Goal: Task Accomplishment & Management: Use online tool/utility

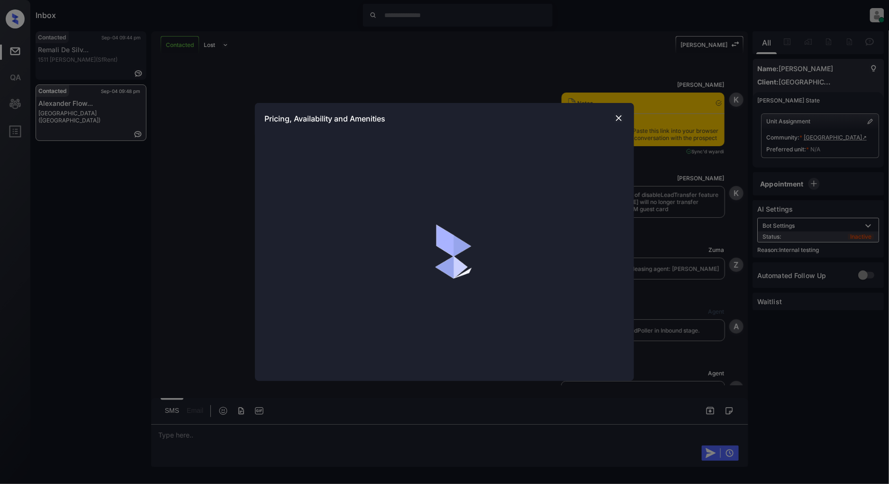
scroll to position [1823, 0]
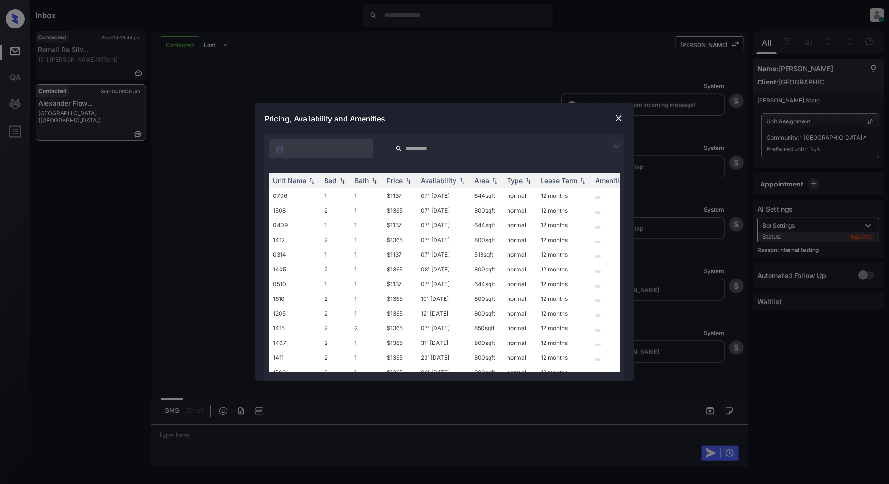
drag, startPoint x: 615, startPoint y: 147, endPoint x: 582, endPoint y: 154, distance: 34.3
click at [615, 147] on img at bounding box center [616, 146] width 11 height 11
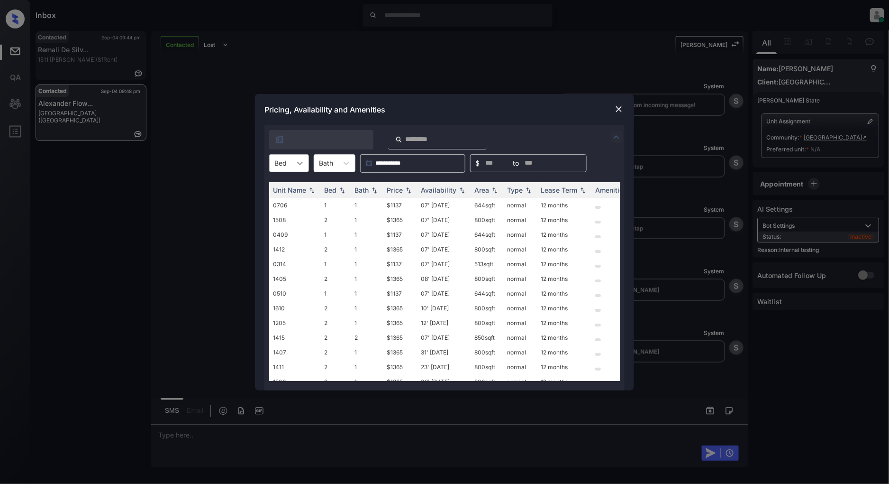
click at [296, 167] on div at bounding box center [300, 163] width 17 height 17
click at [292, 191] on div "1" at bounding box center [289, 186] width 40 height 17
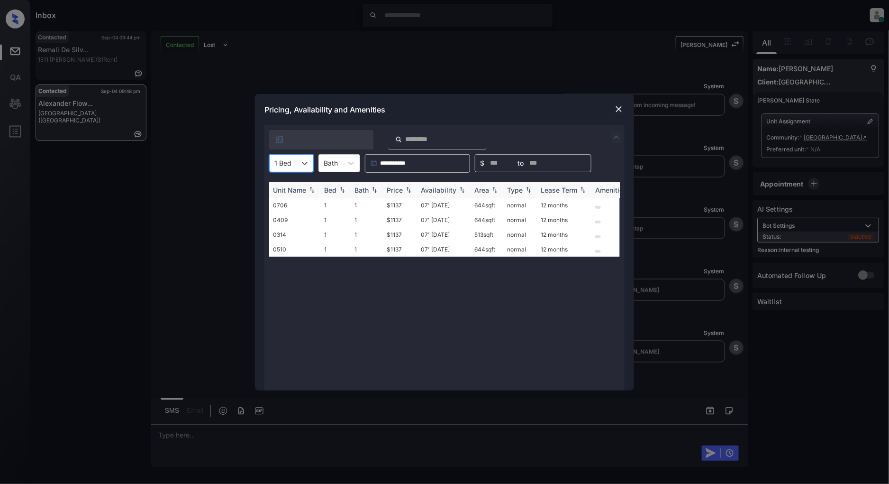
click at [414, 192] on th "Price" at bounding box center [400, 190] width 34 height 16
click at [411, 192] on img at bounding box center [408, 189] width 9 height 7
drag, startPoint x: 413, startPoint y: 198, endPoint x: 375, endPoint y: 202, distance: 38.6
click at [375, 202] on tr "0706 1 1 $1137 07' [DATE] 644 sqft normal 12 months" at bounding box center [516, 205] width 495 height 15
copy tr "$1137"
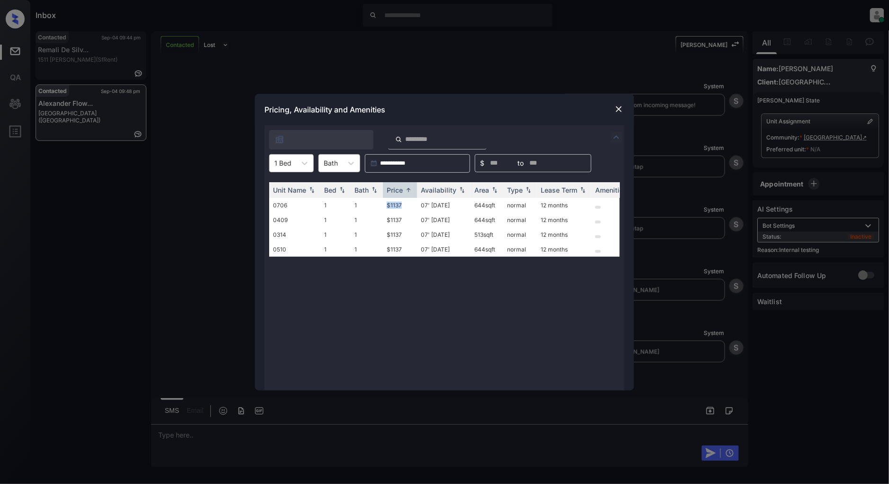
click at [618, 107] on img at bounding box center [618, 108] width 9 height 9
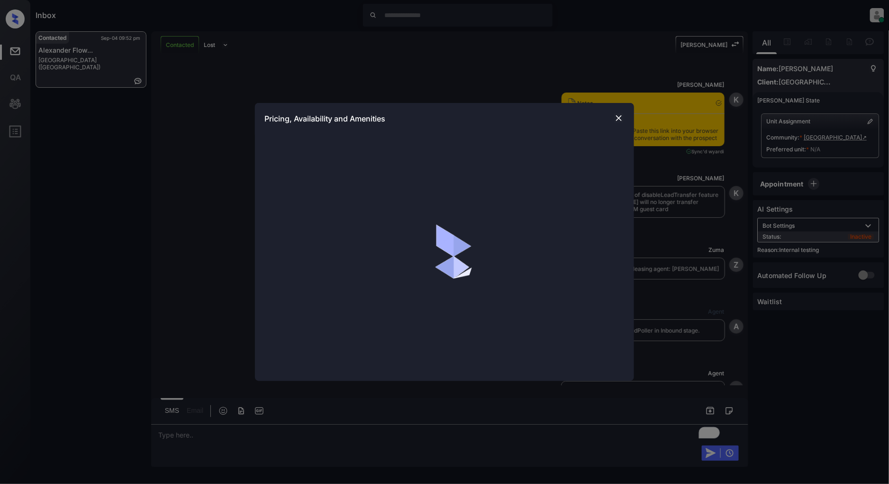
scroll to position [2150, 0]
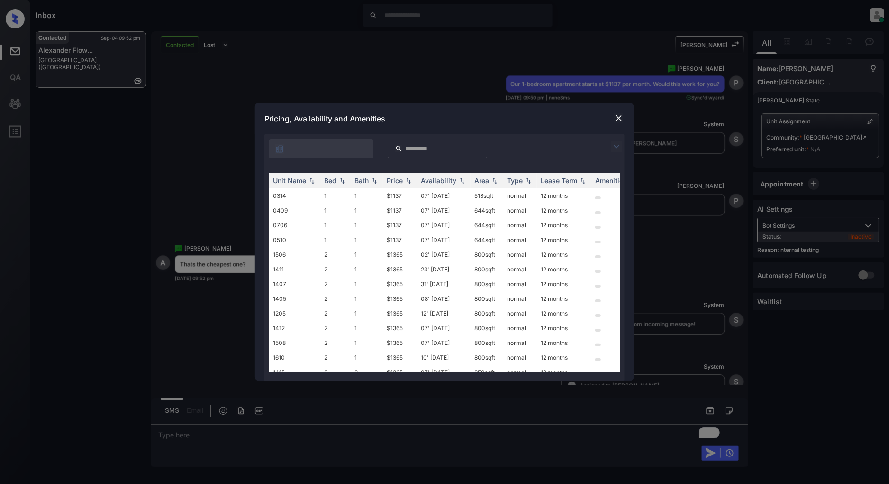
click at [603, 147] on div at bounding box center [445, 146] width 360 height 24
click at [617, 145] on img at bounding box center [616, 146] width 11 height 11
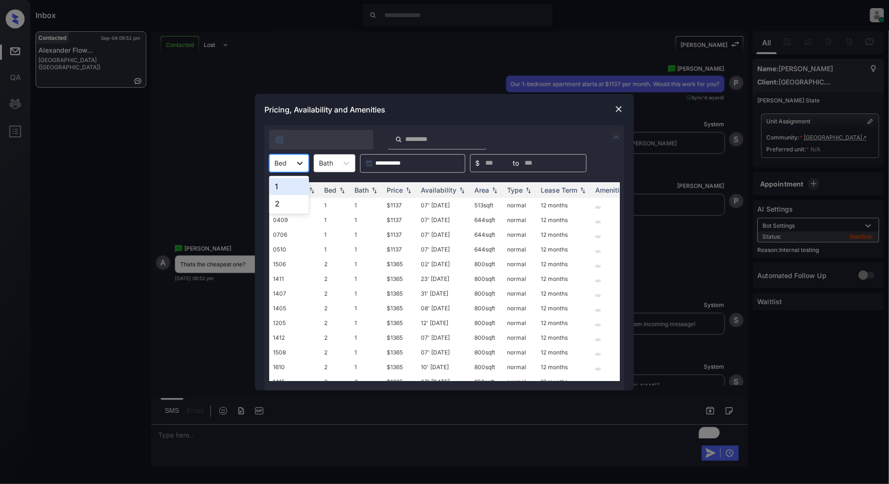
click at [293, 163] on div at bounding box center [300, 163] width 17 height 17
click at [412, 188] on img at bounding box center [408, 189] width 9 height 7
click at [616, 110] on img at bounding box center [618, 108] width 9 height 9
